Goal: Information Seeking & Learning: Learn about a topic

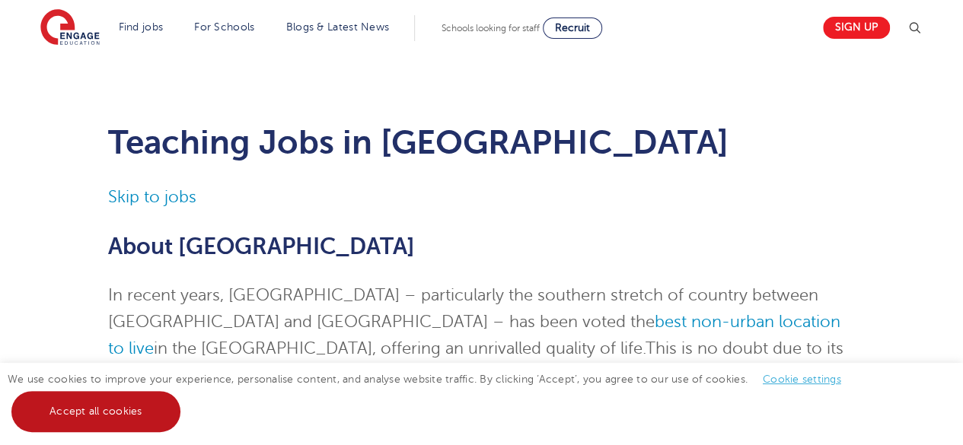
click at [72, 407] on link "Accept all cookies" at bounding box center [95, 411] width 169 height 41
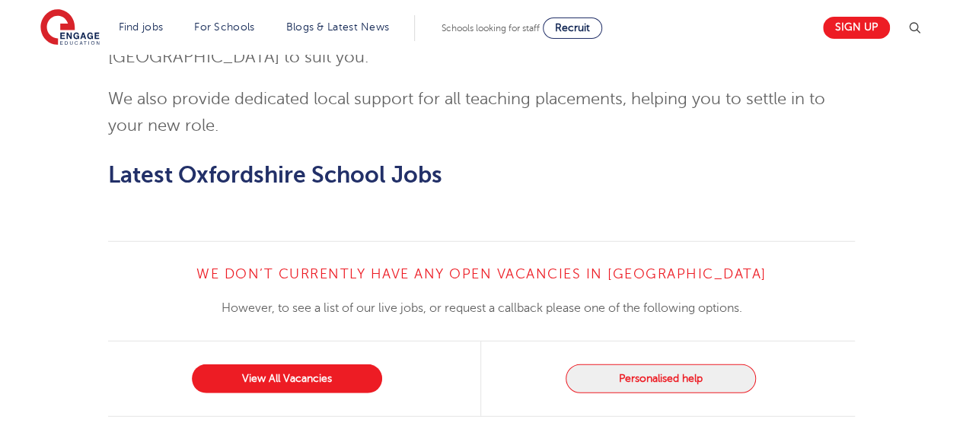
scroll to position [1911, 0]
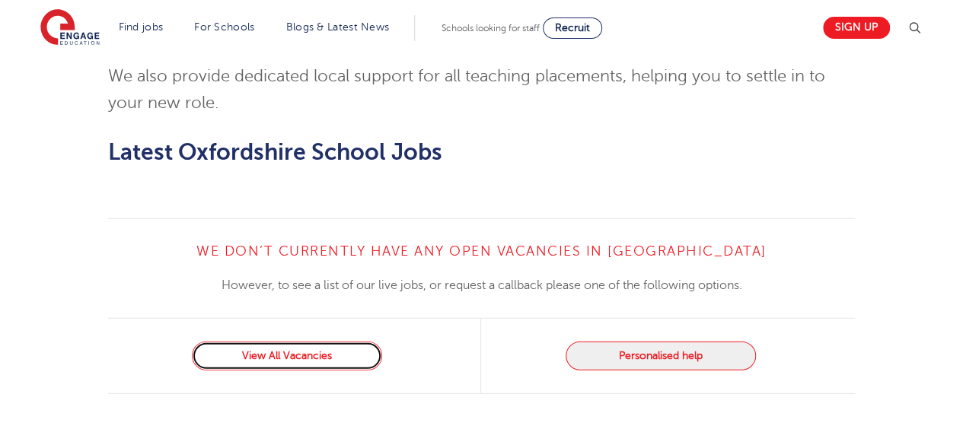
click at [307, 342] on link "View All Vacancies" at bounding box center [287, 356] width 190 height 29
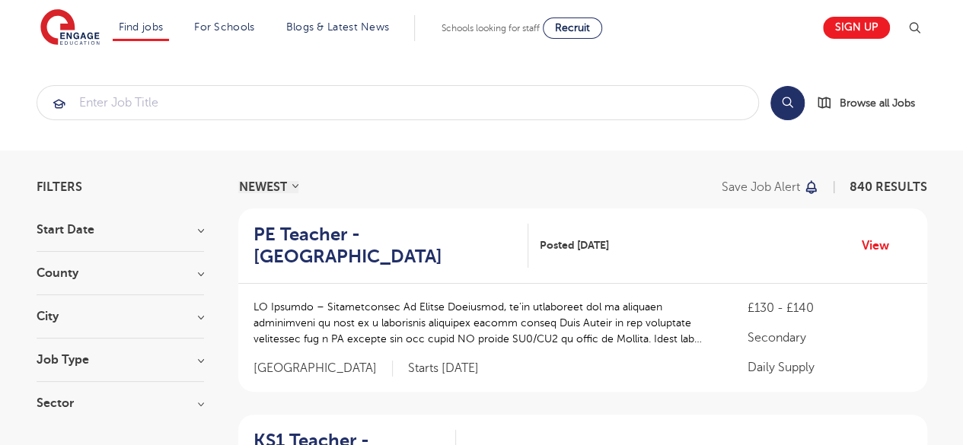
drag, startPoint x: 959, startPoint y: 57, endPoint x: 972, endPoint y: 104, distance: 48.8
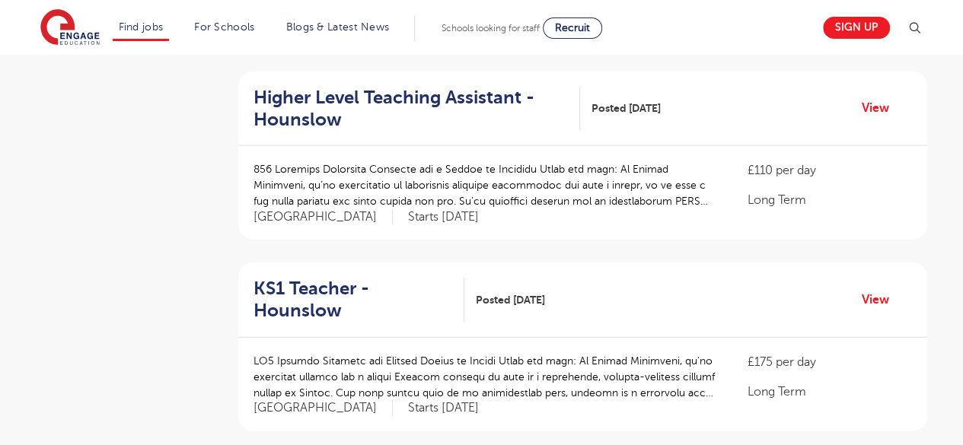
scroll to position [1755, 0]
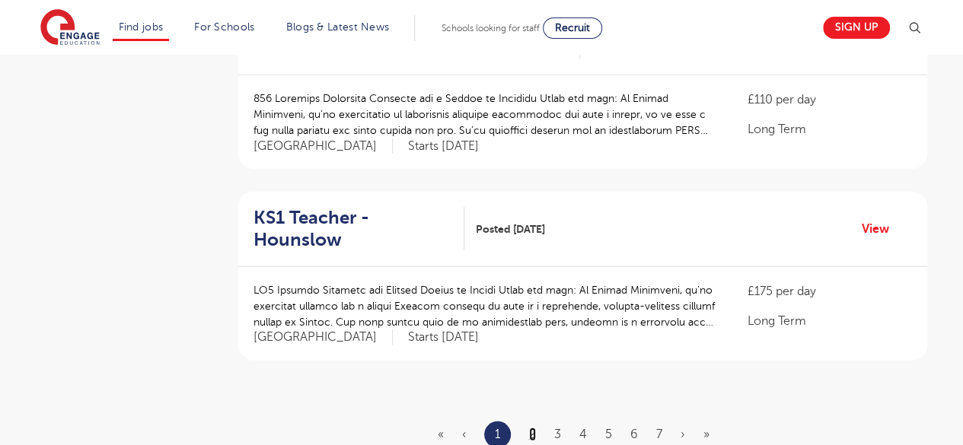
click at [532, 428] on link "2" at bounding box center [532, 435] width 7 height 14
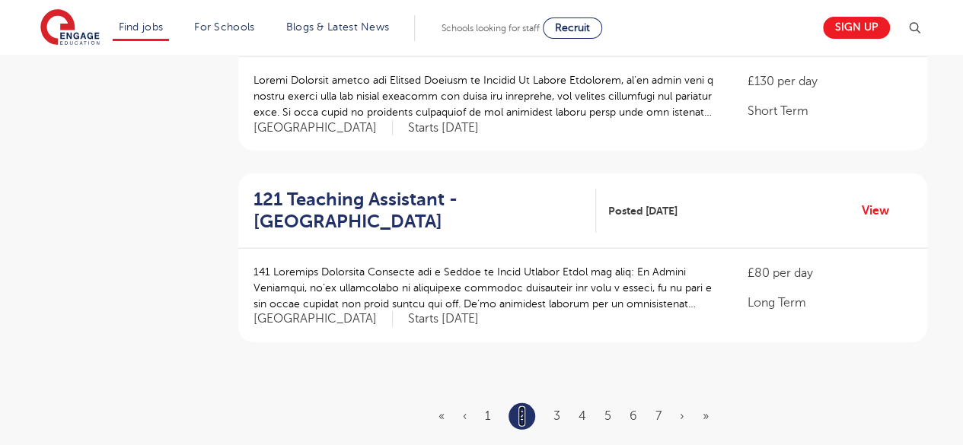
scroll to position [1814, 0]
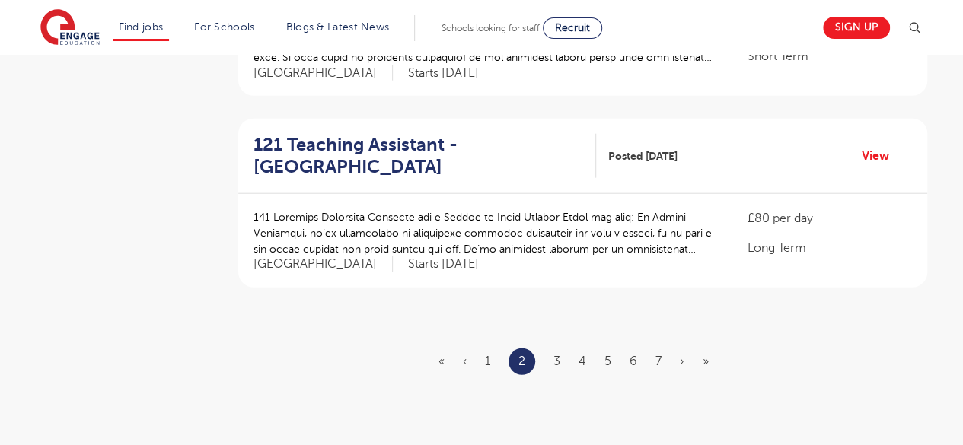
click at [550, 349] on ul "« ‹ 1 2 3 4 5 6 7 › »" at bounding box center [583, 362] width 289 height 27
click at [554, 355] on link "3" at bounding box center [557, 362] width 7 height 14
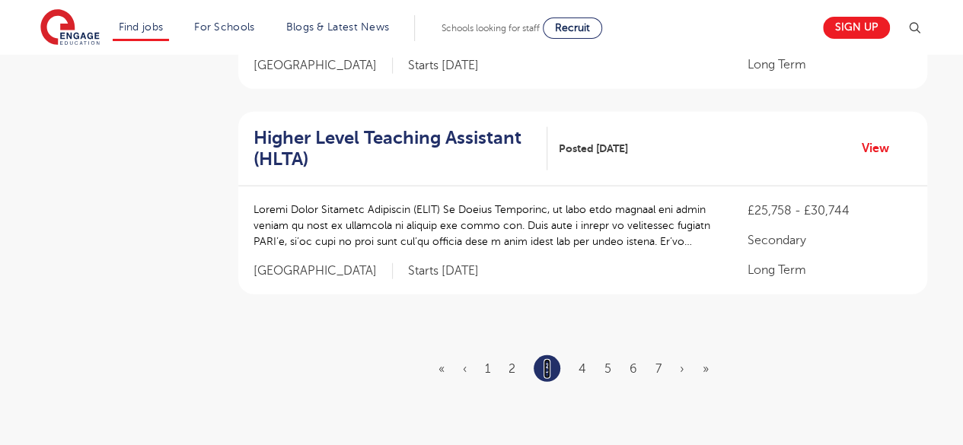
scroll to position [0, 0]
